Goal: Check status: Check status

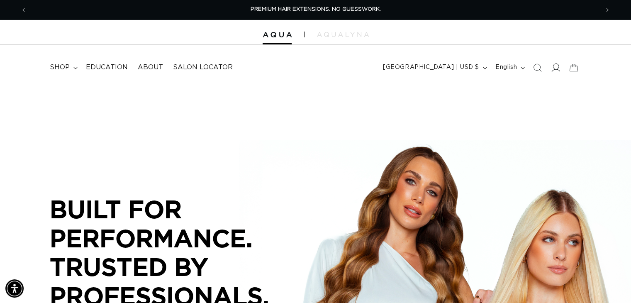
click at [557, 68] on icon at bounding box center [555, 67] width 9 height 9
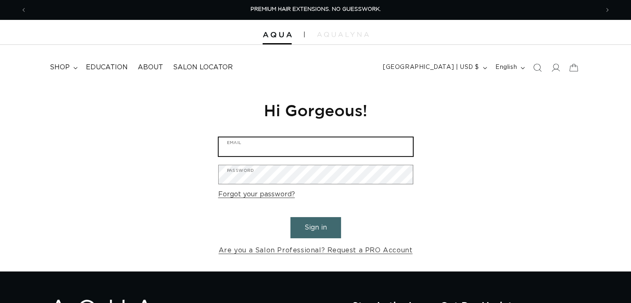
click at [287, 151] on input "Email" at bounding box center [315, 146] width 194 height 19
type input "coffeehappy2003@gmail.com"
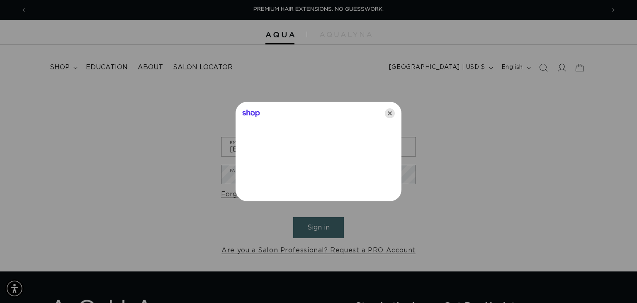
click at [393, 108] on icon "Close" at bounding box center [390, 113] width 10 height 10
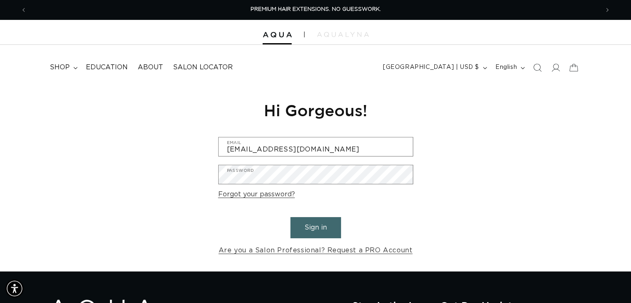
click at [317, 231] on button "Sign in" at bounding box center [315, 227] width 51 height 21
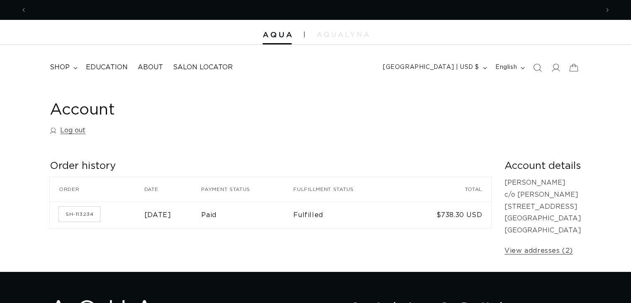
scroll to position [0, 572]
click at [150, 213] on time "March 13, 2025" at bounding box center [157, 214] width 27 height 7
click at [88, 216] on link "SH-113234" at bounding box center [79, 213] width 41 height 15
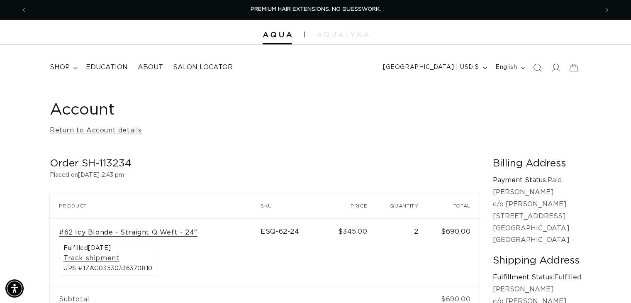
click at [159, 233] on link "#62 Icy Blonde - Straight Q Weft - 24"" at bounding box center [128, 232] width 138 height 9
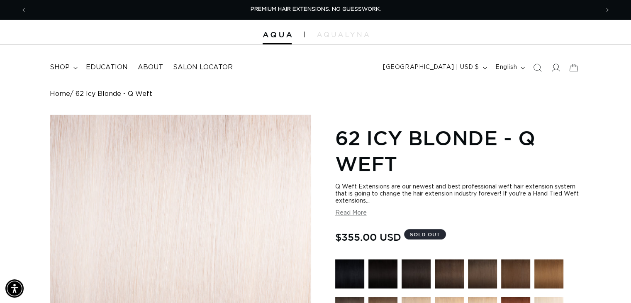
click at [358, 214] on button "Read More" at bounding box center [351, 212] width 32 height 7
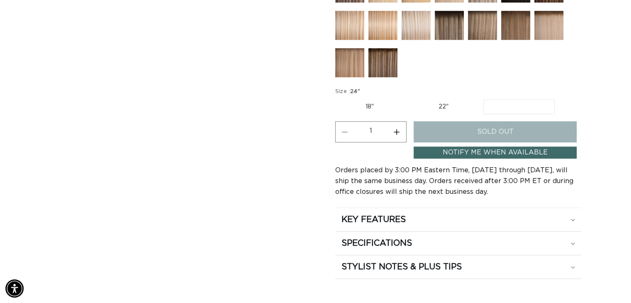
scroll to position [663, 0]
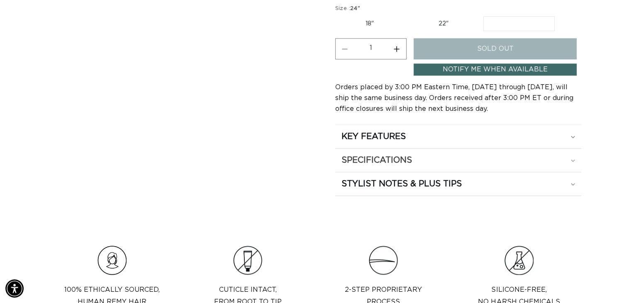
click at [459, 158] on div "SPECIFICATIONS" at bounding box center [457, 160] width 233 height 11
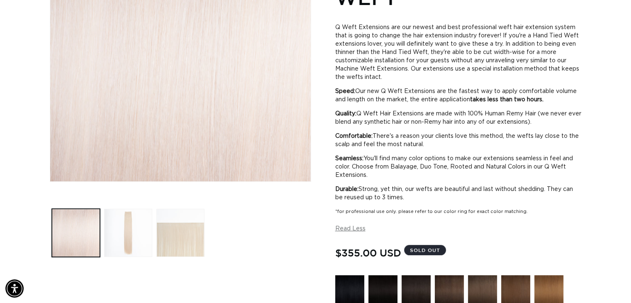
scroll to position [0, 0]
